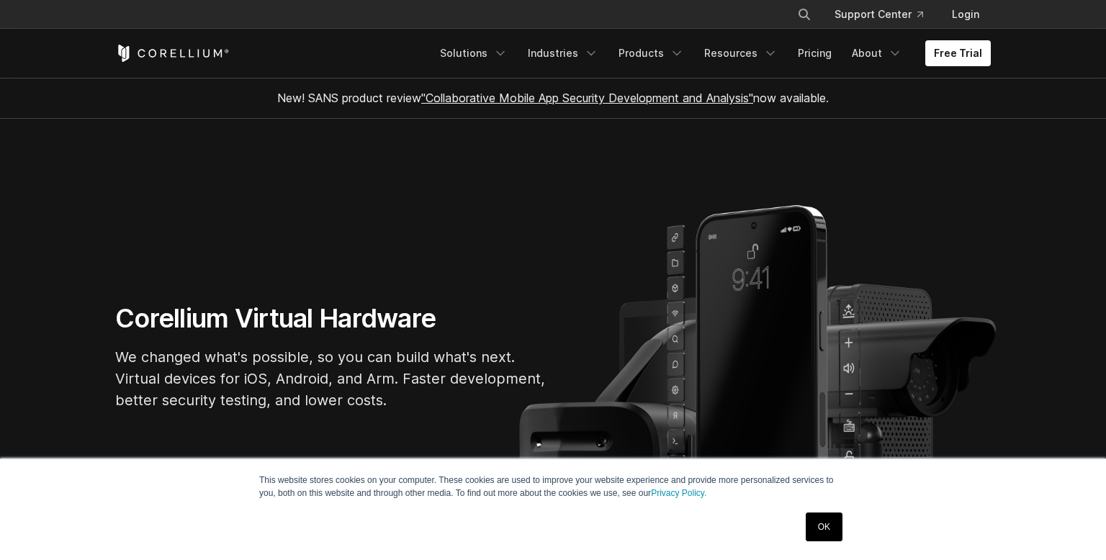
click at [966, 56] on link "Free Trial" at bounding box center [958, 53] width 66 height 26
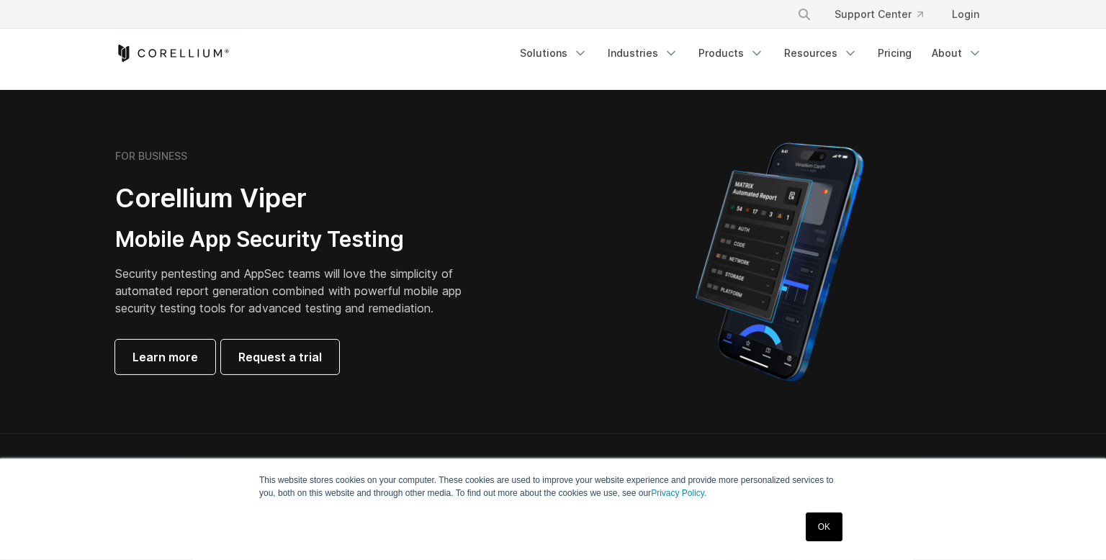
scroll to position [288, 0]
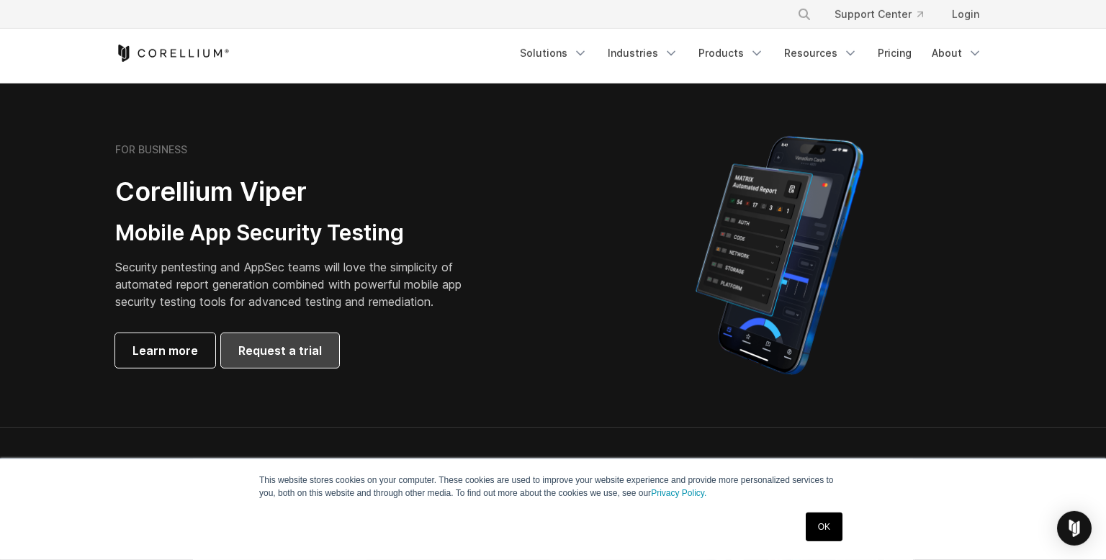
click at [305, 364] on link "Request a trial" at bounding box center [280, 350] width 118 height 35
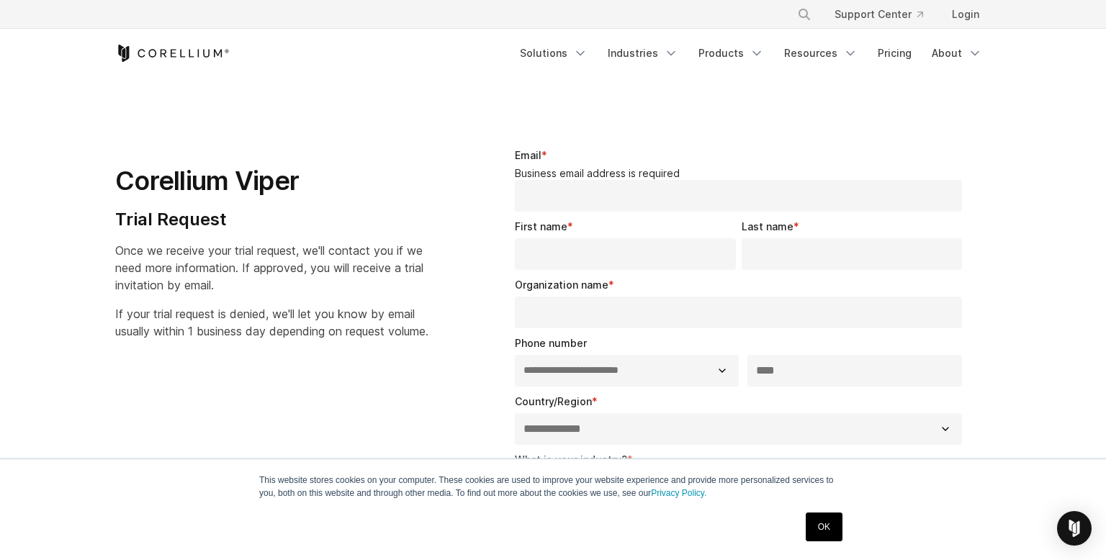
select select "**"
click at [953, 16] on link "Login" at bounding box center [965, 14] width 50 height 26
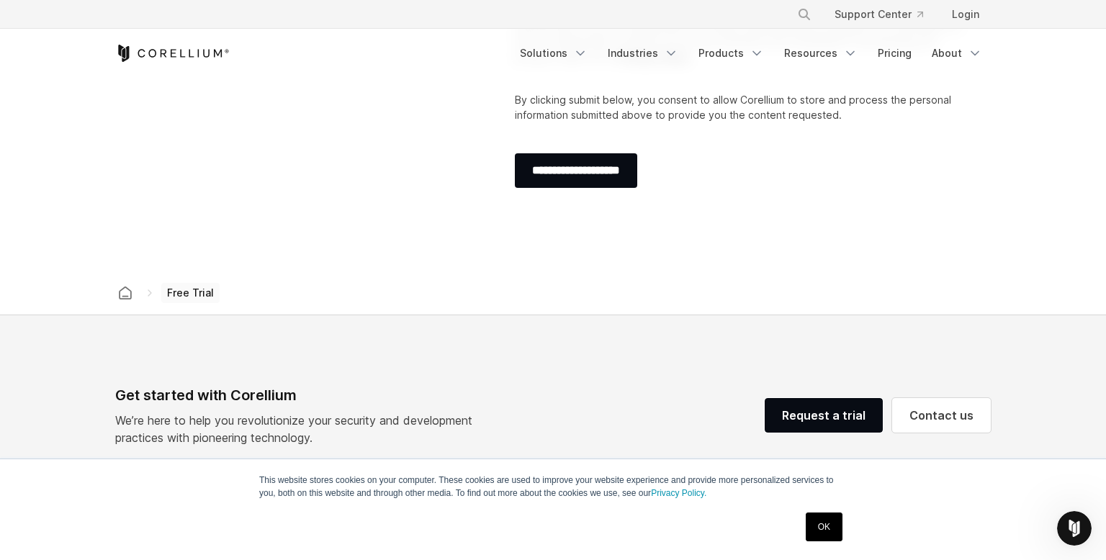
scroll to position [694, 0]
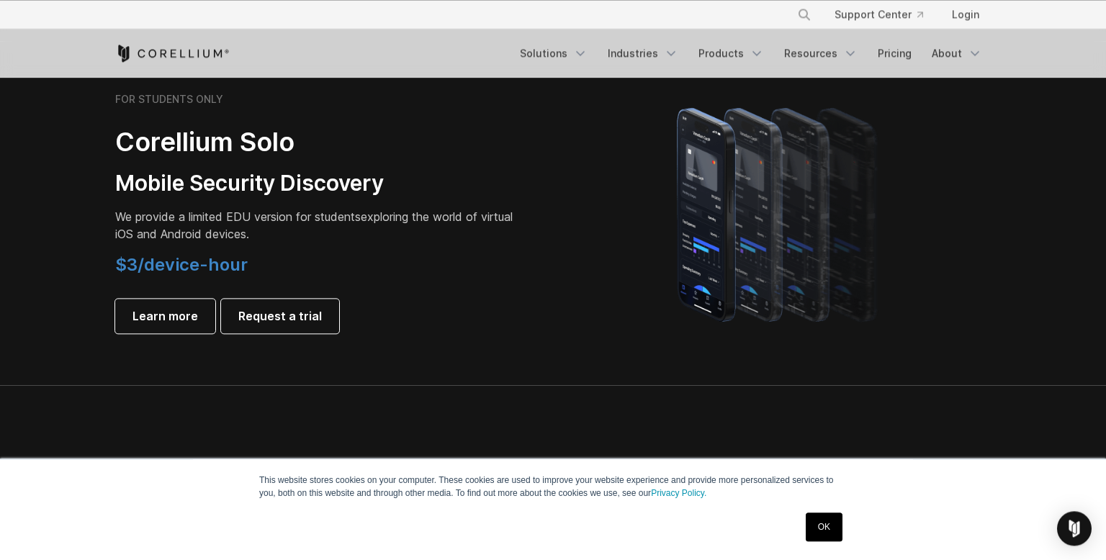
scroll to position [1056, 0]
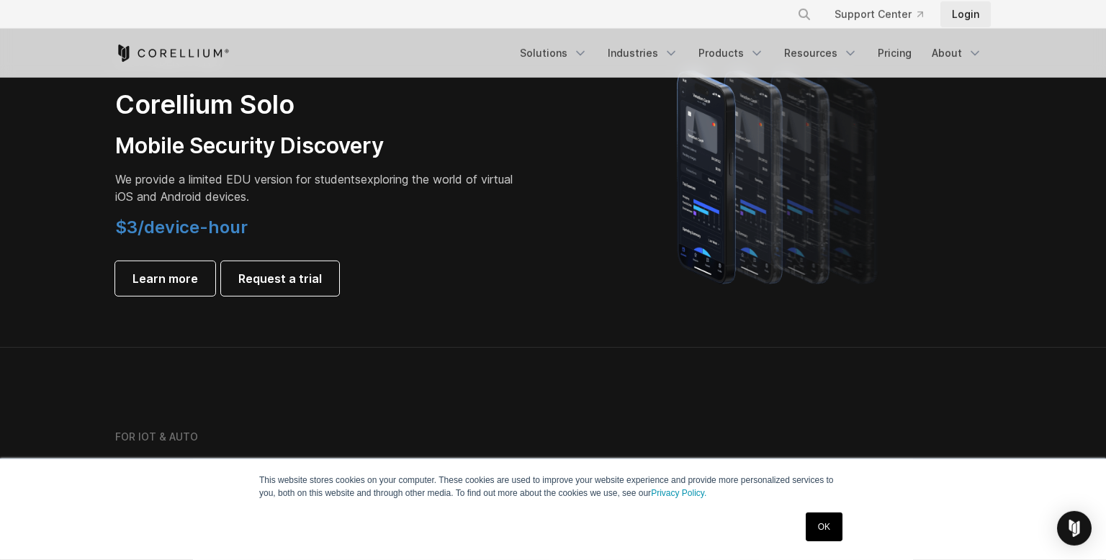
click at [966, 14] on link "Login" at bounding box center [965, 14] width 50 height 26
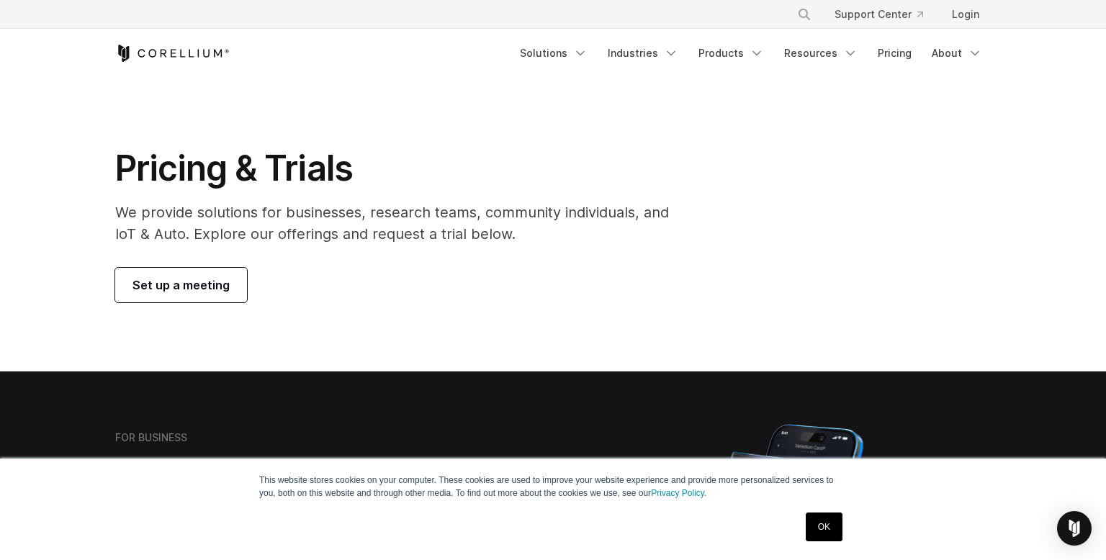
scroll to position [329, 0]
